Goal: Transaction & Acquisition: Purchase product/service

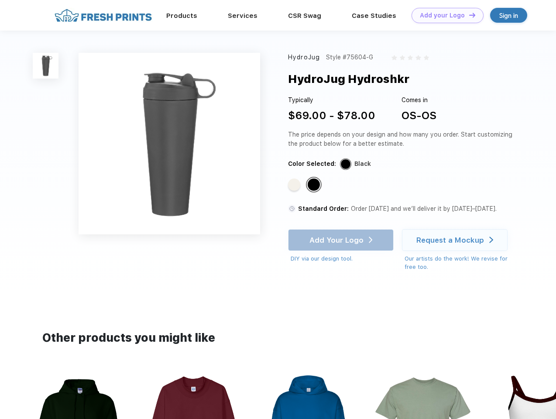
click at [444, 15] on link "Add your Logo Design Tool" at bounding box center [448, 15] width 72 height 15
click at [0, 0] on div "Design Tool" at bounding box center [0, 0] width 0 height 0
click at [468, 15] on link "Add your Logo Design Tool" at bounding box center [448, 15] width 72 height 15
click at [46, 65] on img at bounding box center [46, 66] width 26 height 26
click at [295, 185] on div "Standard Color" at bounding box center [294, 185] width 12 height 12
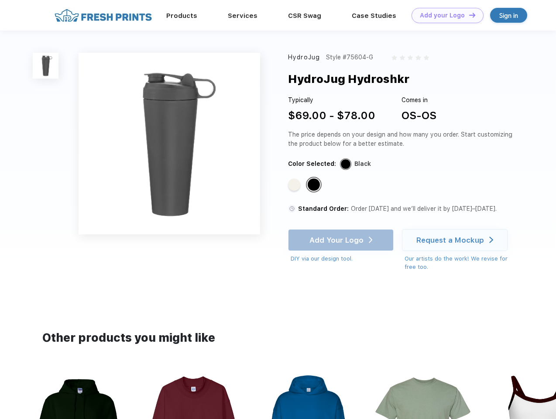
click at [315, 185] on div "Standard Color" at bounding box center [314, 185] width 12 height 12
click at [342, 240] on div "Add Your Logo DIY via our design tool. Ah shoot! This product isn't up in our d…" at bounding box center [341, 246] width 106 height 34
click at [456, 240] on div "Request a Mockup" at bounding box center [451, 240] width 68 height 9
